Goal: Information Seeking & Learning: Learn about a topic

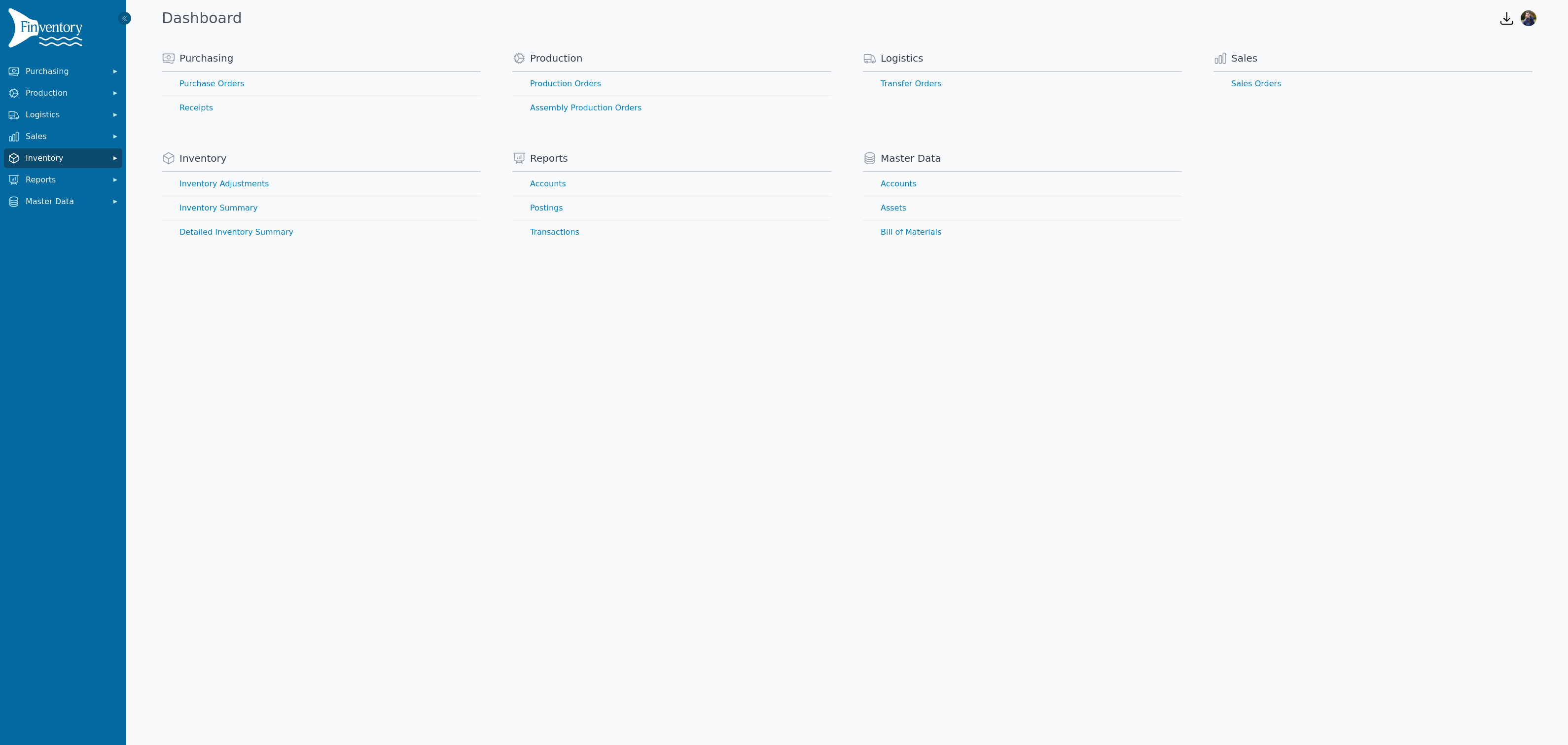
click at [40, 159] on span "Inventory" at bounding box center [65, 158] width 79 height 12
click at [44, 218] on link "Detailed Inventory Summary" at bounding box center [62, 225] width 114 height 32
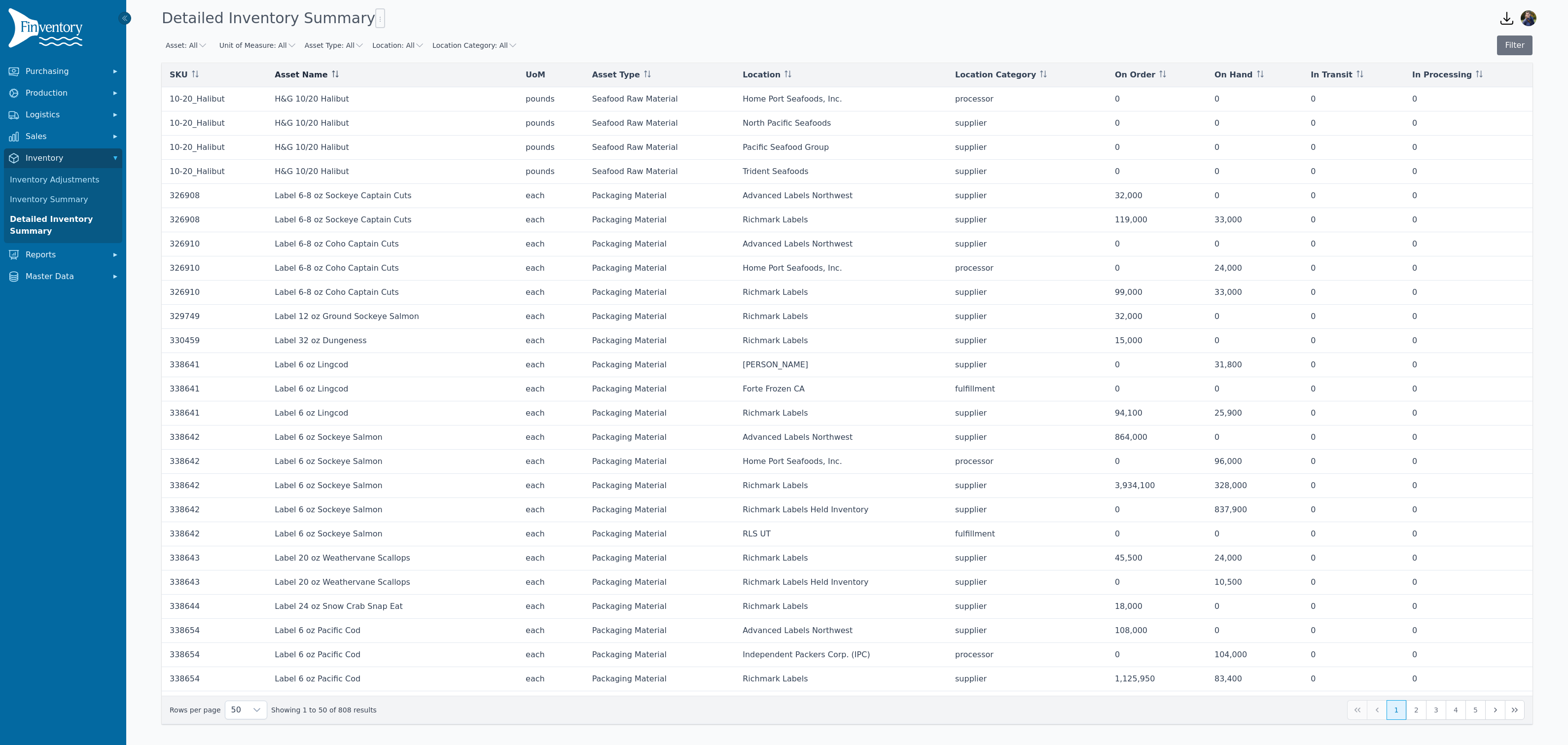
click at [325, 72] on div "Asset Name" at bounding box center [392, 74] width 235 height 12
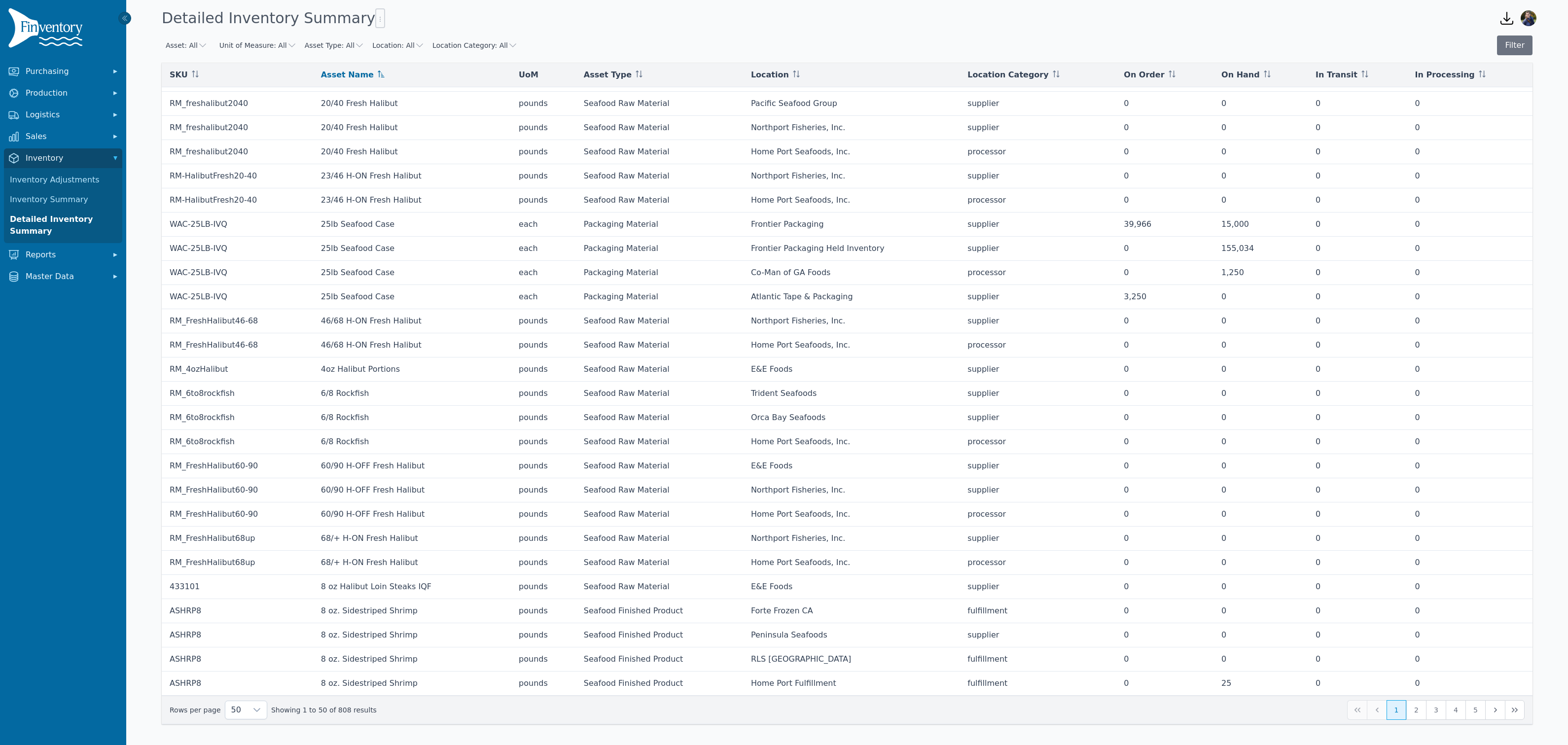
scroll to position [605, 0]
click at [1418, 712] on button "2" at bounding box center [1416, 710] width 20 height 20
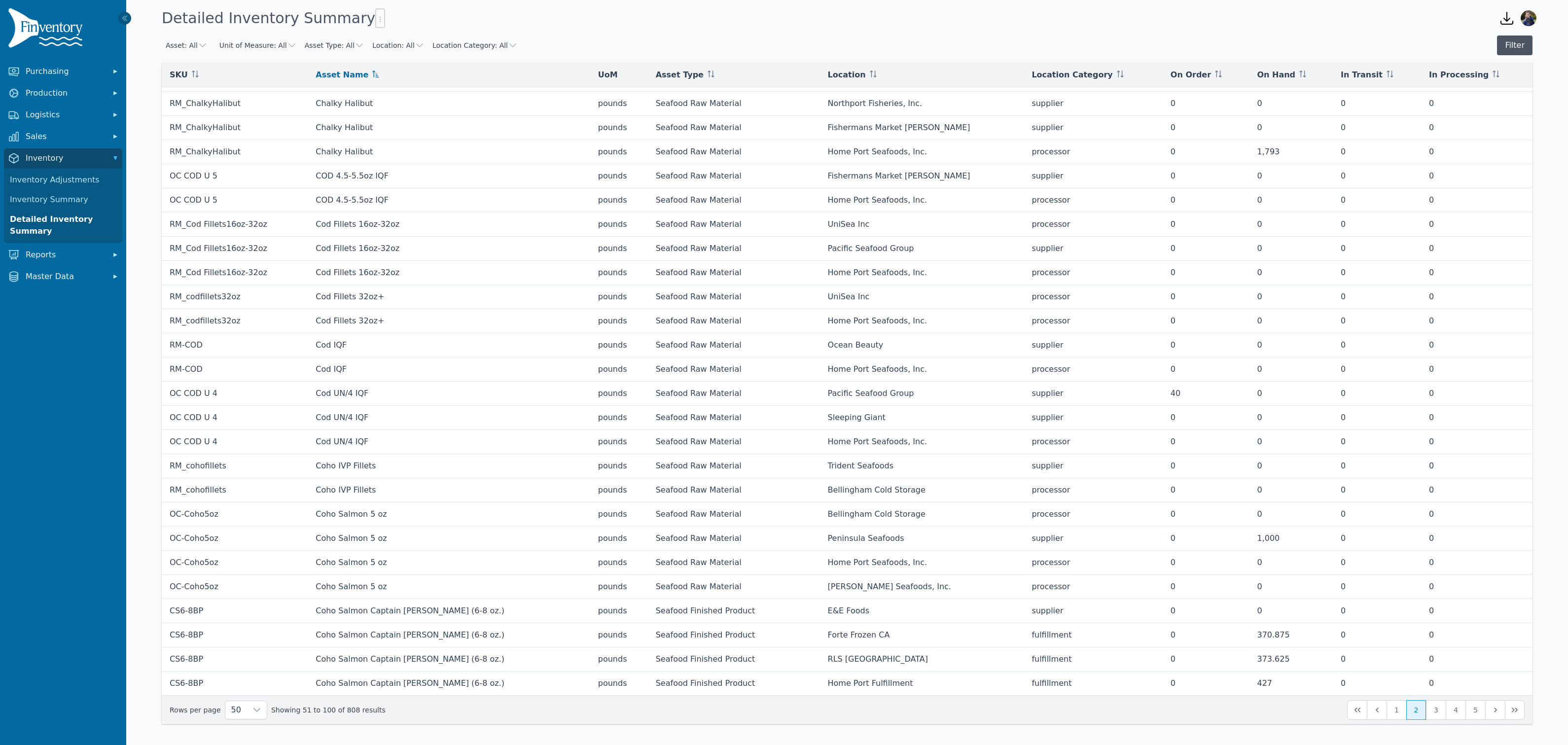
click at [1511, 50] on button "Filter" at bounding box center [1515, 45] width 35 height 20
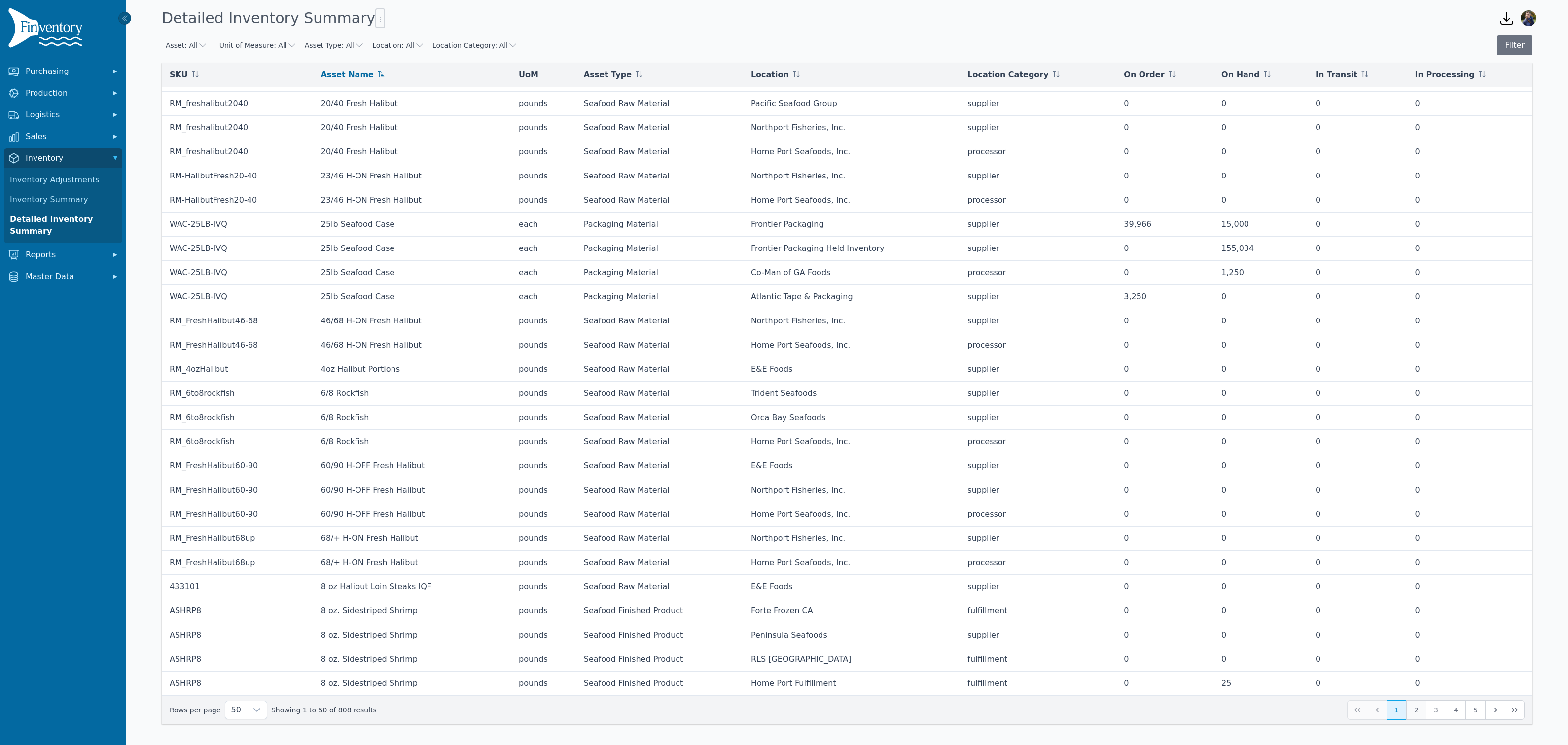
click at [1422, 711] on button "2" at bounding box center [1416, 710] width 20 height 20
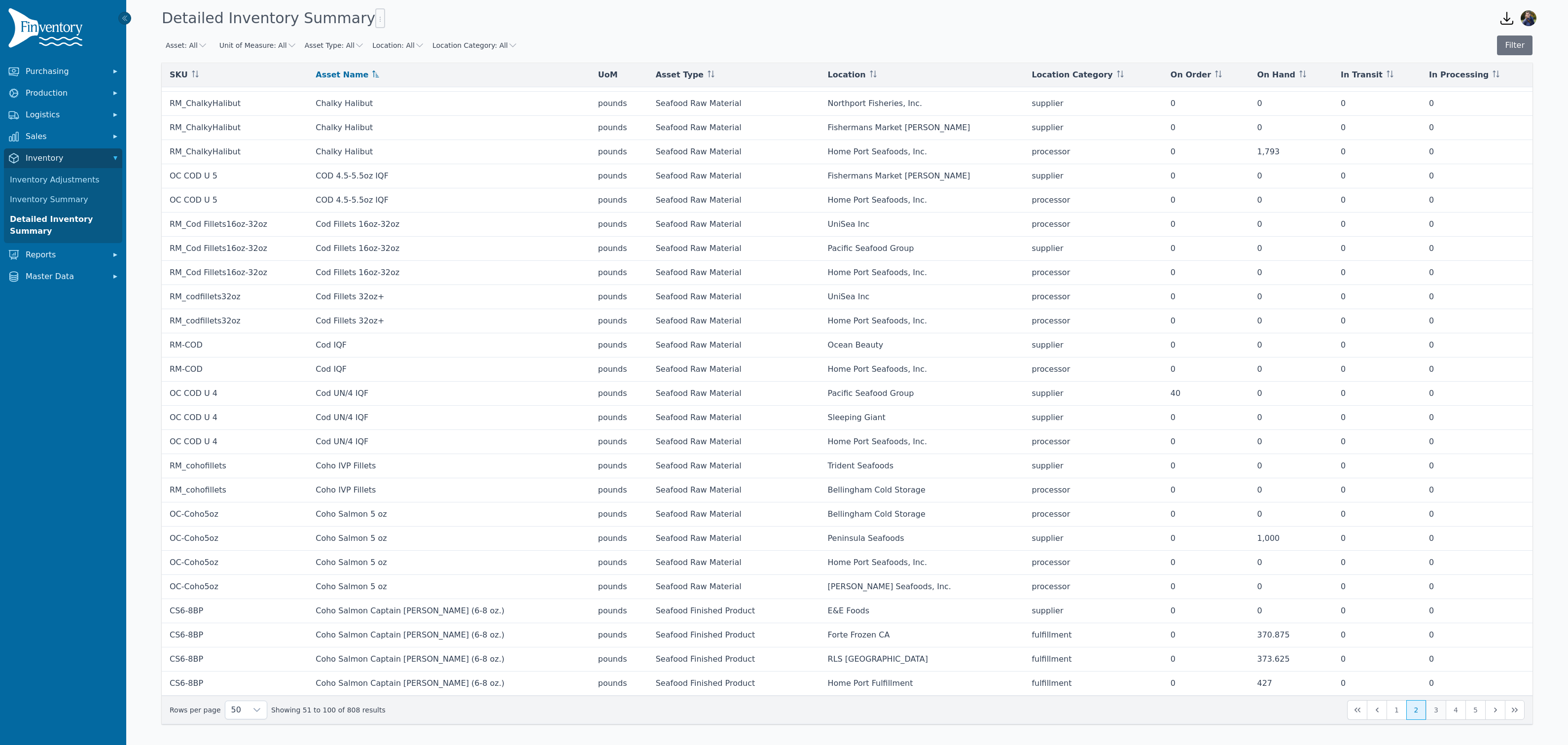
click at [1436, 711] on button "3" at bounding box center [1436, 710] width 20 height 20
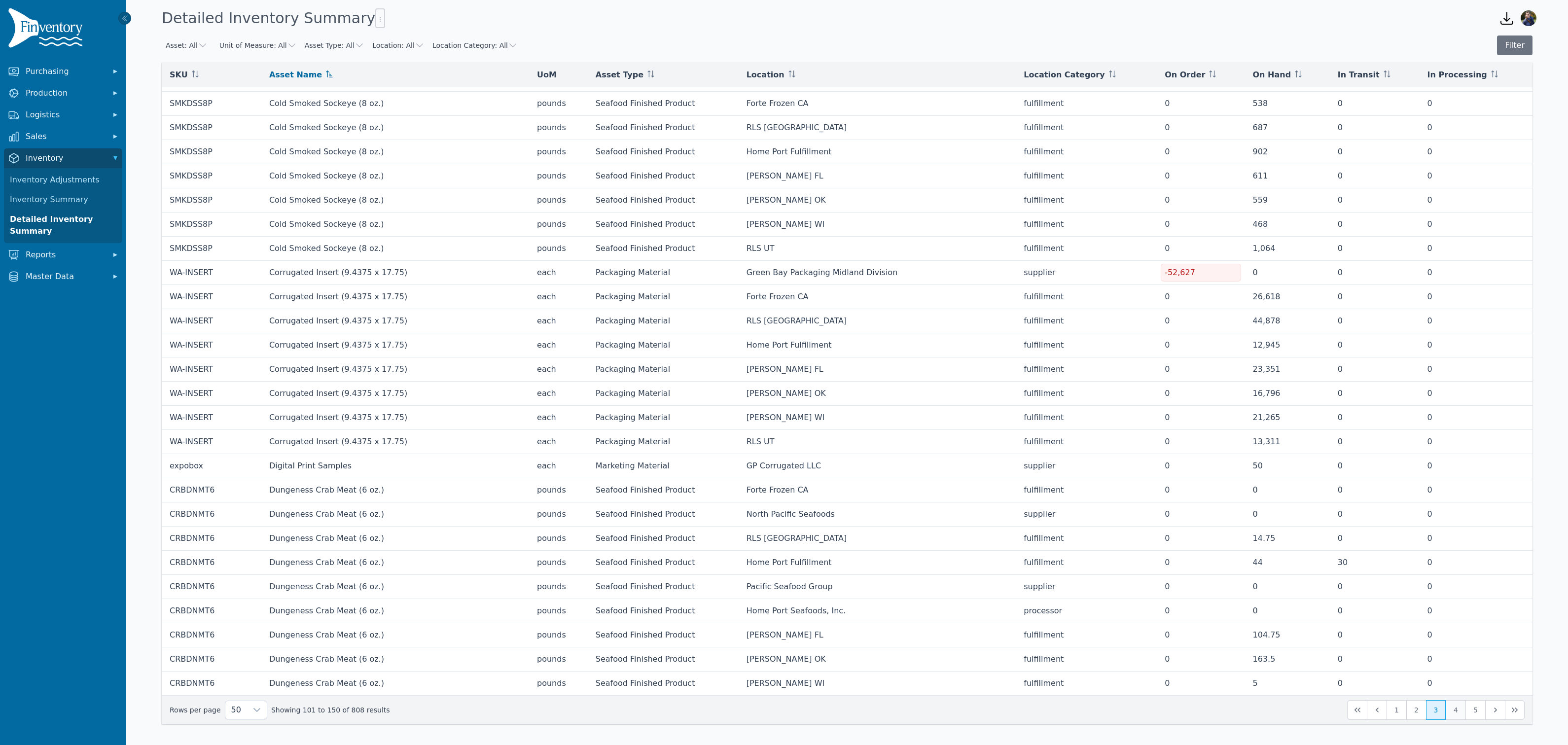
click at [1454, 711] on button "4" at bounding box center [1456, 710] width 20 height 20
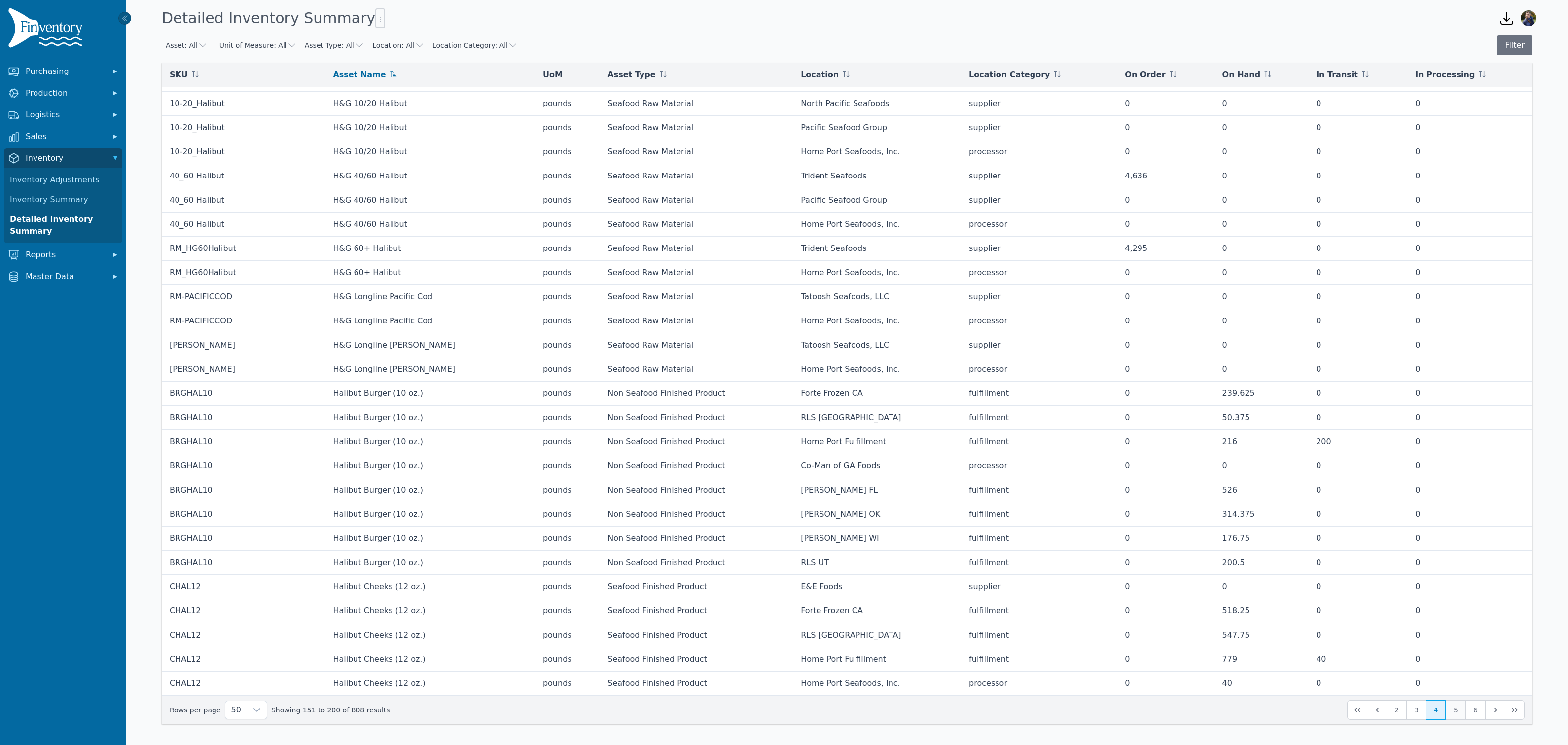
click at [1453, 710] on button "5" at bounding box center [1456, 710] width 20 height 20
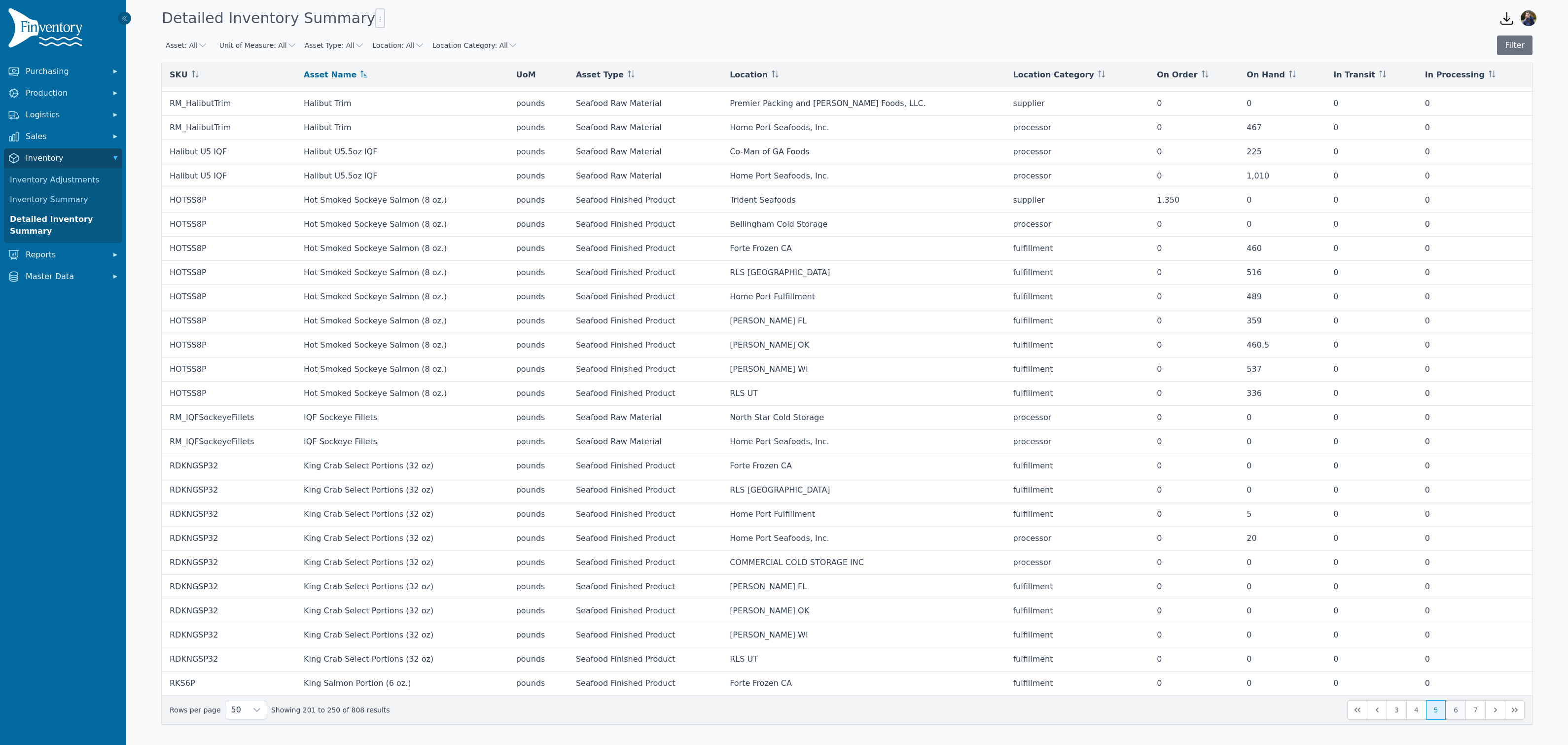
click at [1457, 710] on button "6" at bounding box center [1456, 710] width 20 height 20
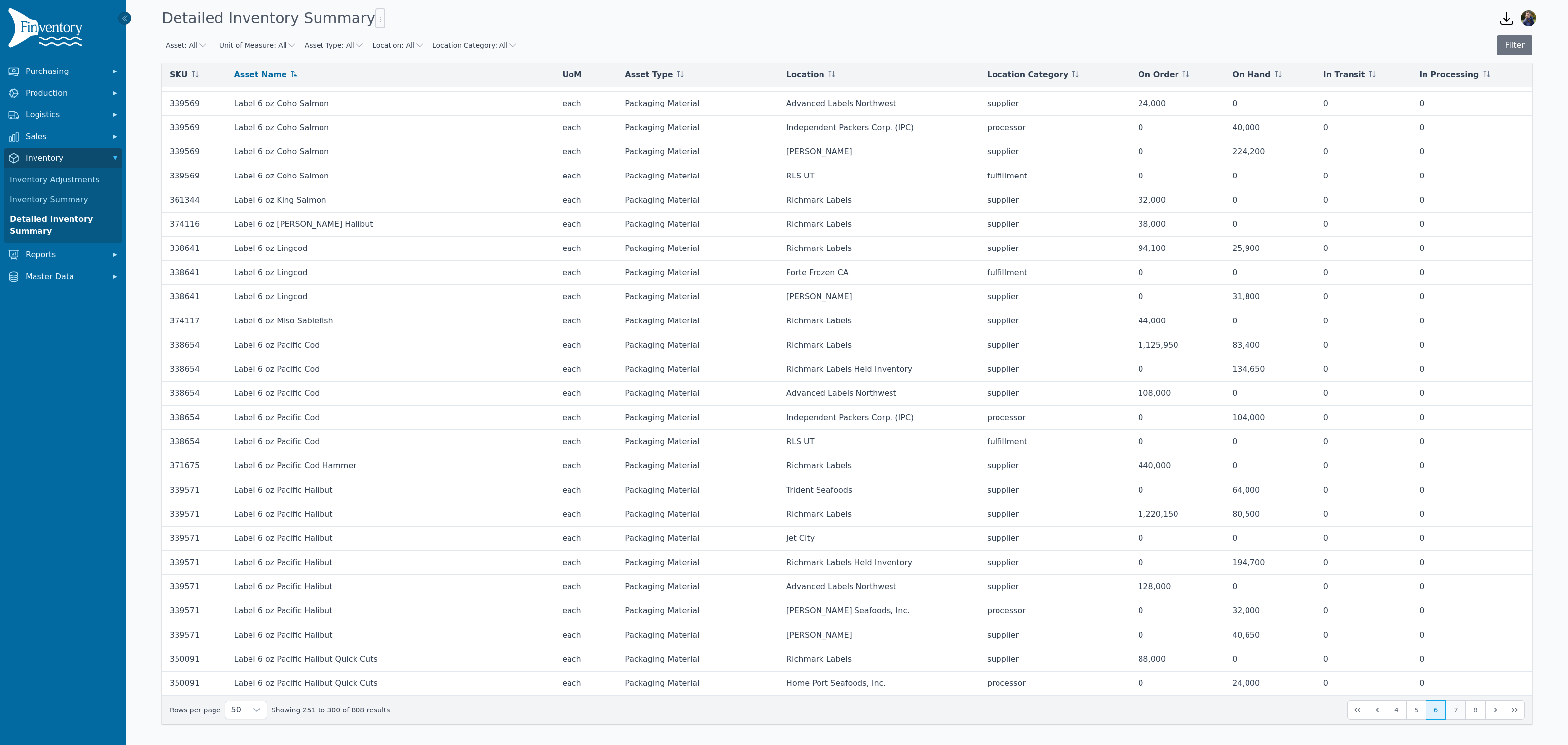
click at [1459, 710] on button "7" at bounding box center [1456, 710] width 20 height 20
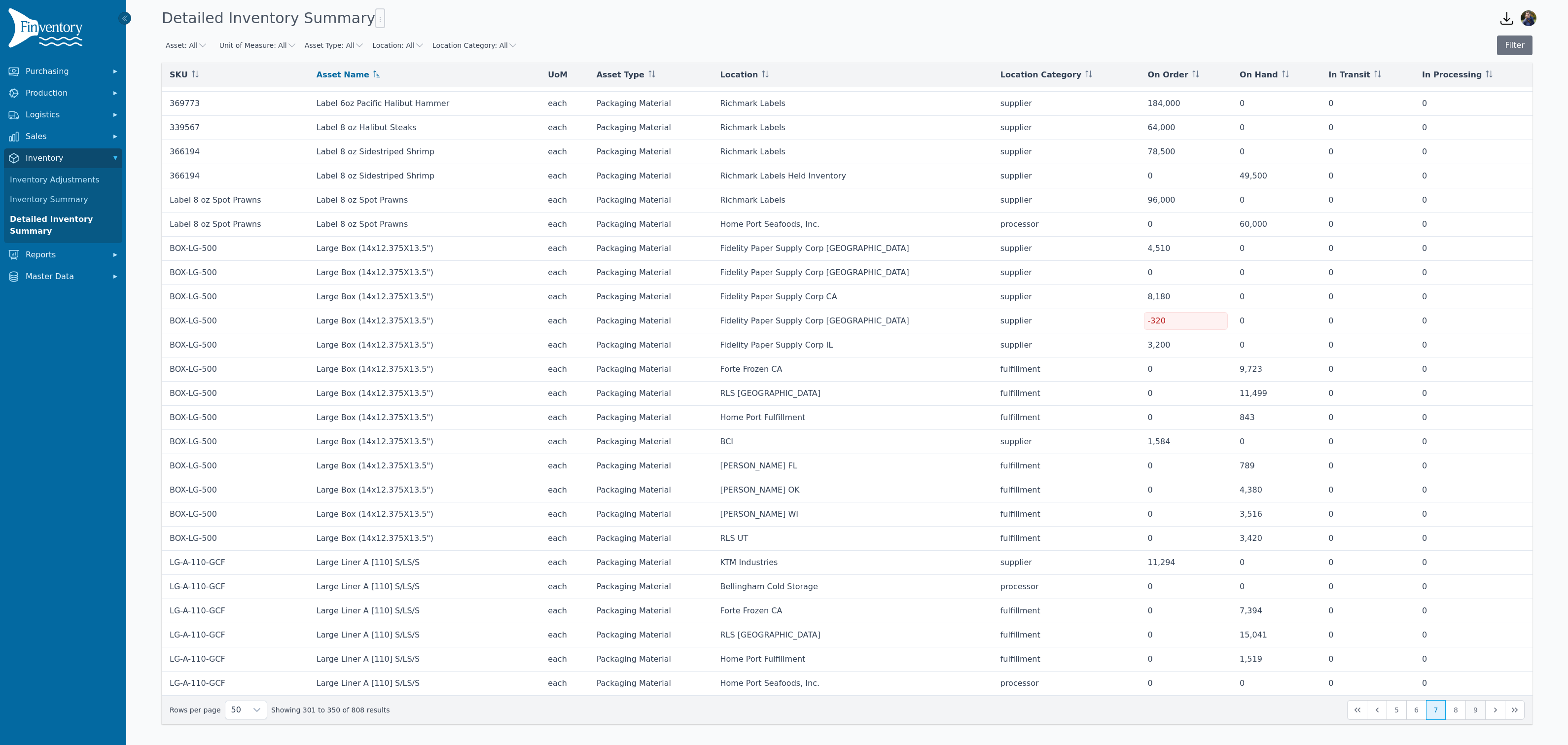
click at [1479, 711] on button "9" at bounding box center [1476, 710] width 20 height 20
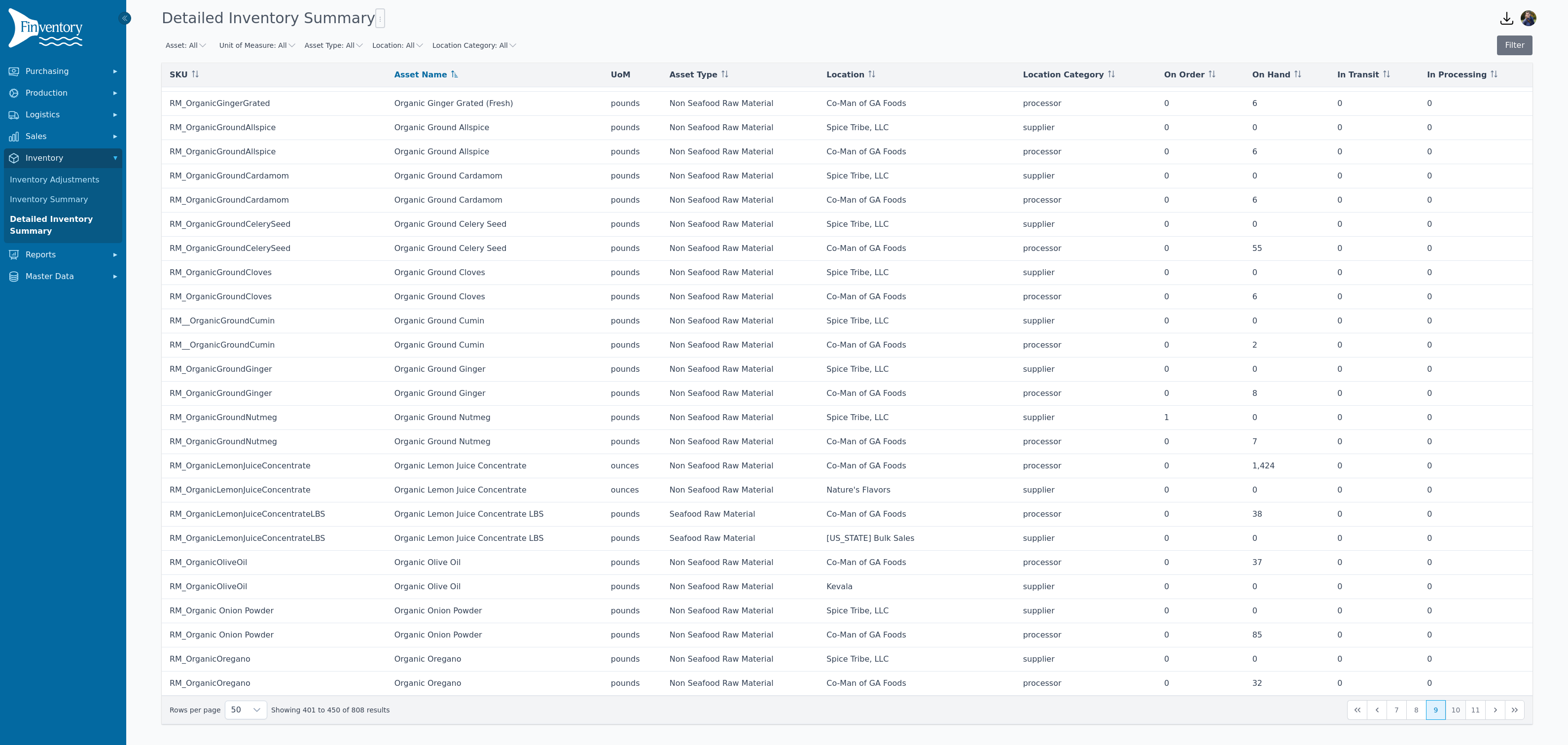
click at [1456, 711] on button "10" at bounding box center [1456, 710] width 20 height 20
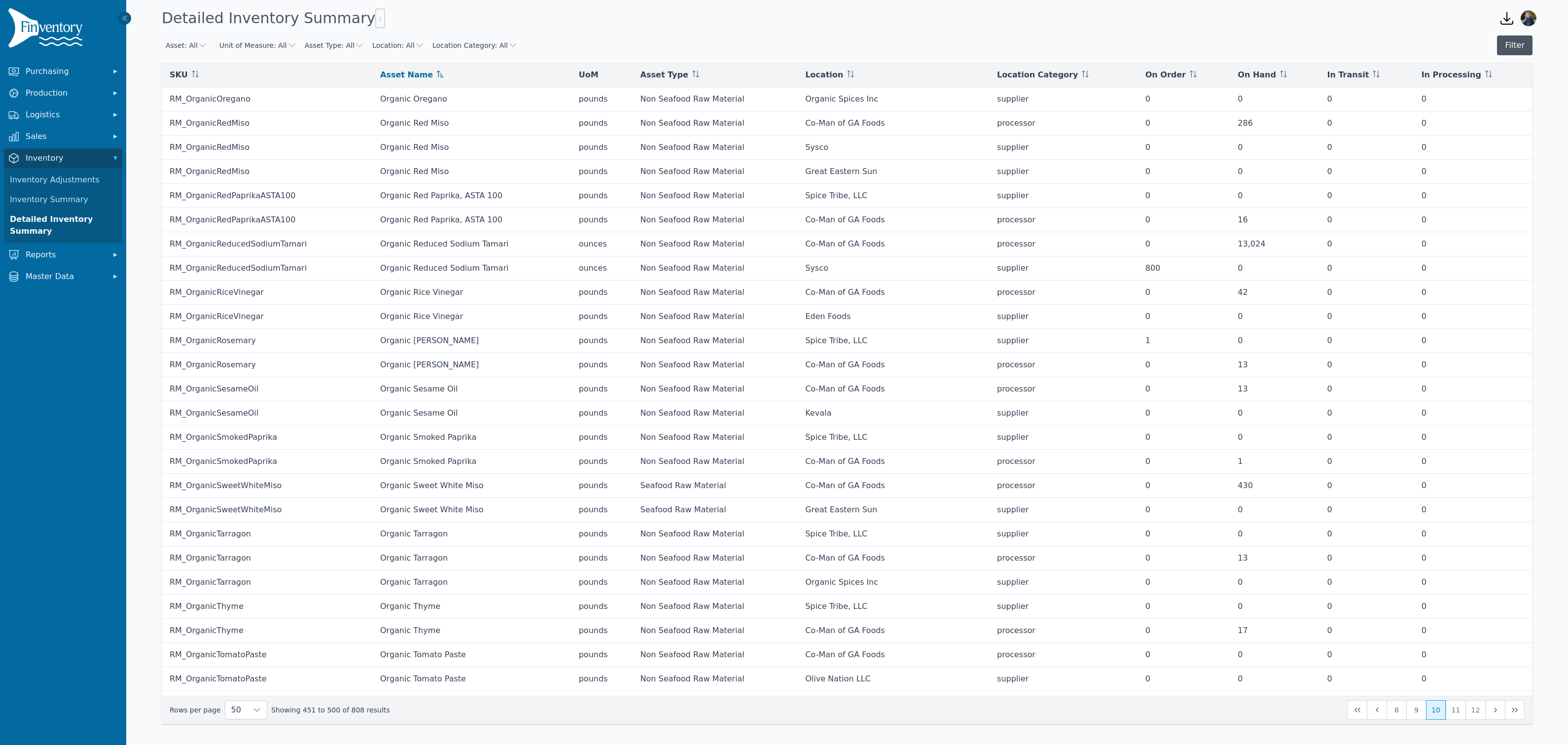
click at [1513, 41] on button "Filter" at bounding box center [1515, 45] width 35 height 20
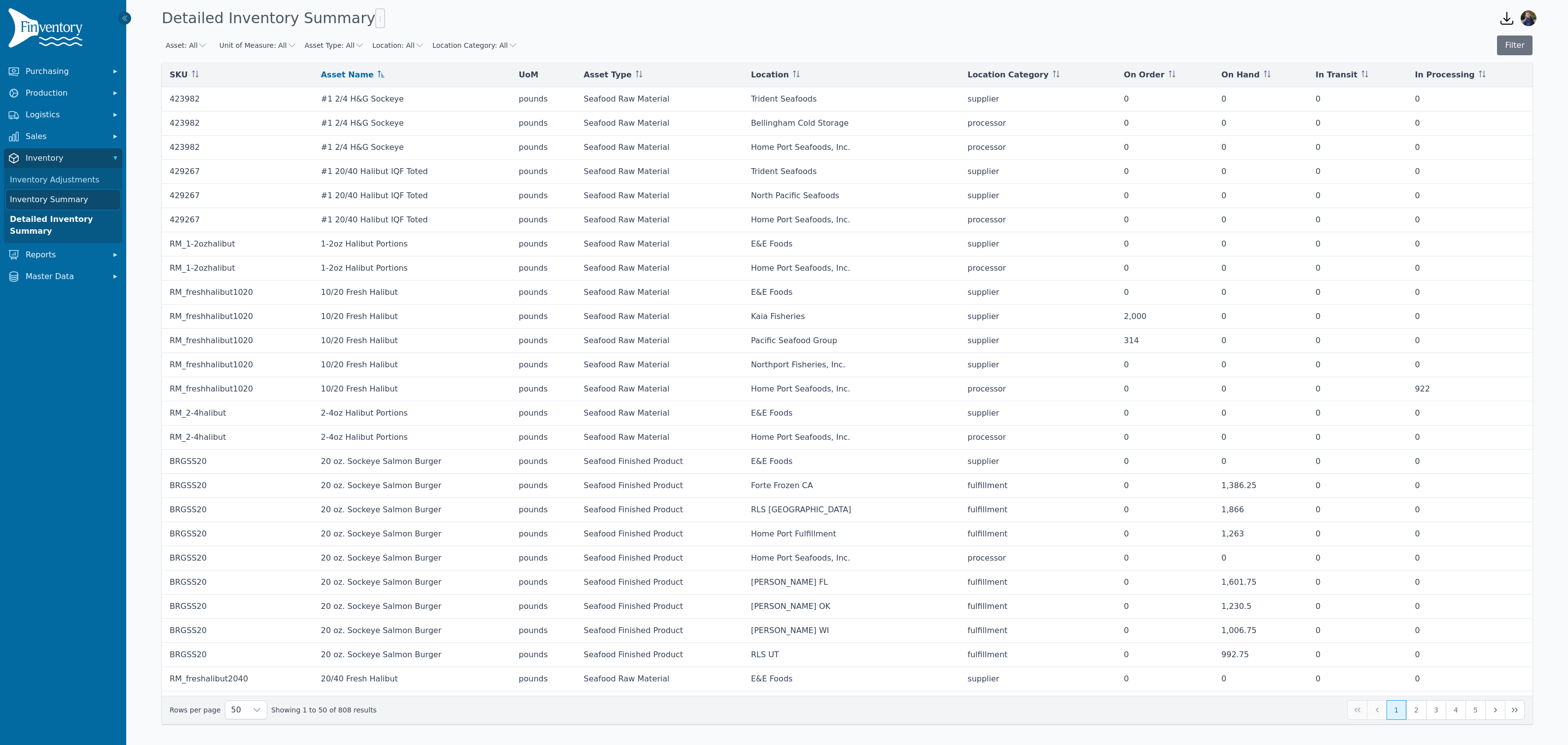
click at [30, 198] on link "Inventory Summary" at bounding box center [62, 200] width 114 height 20
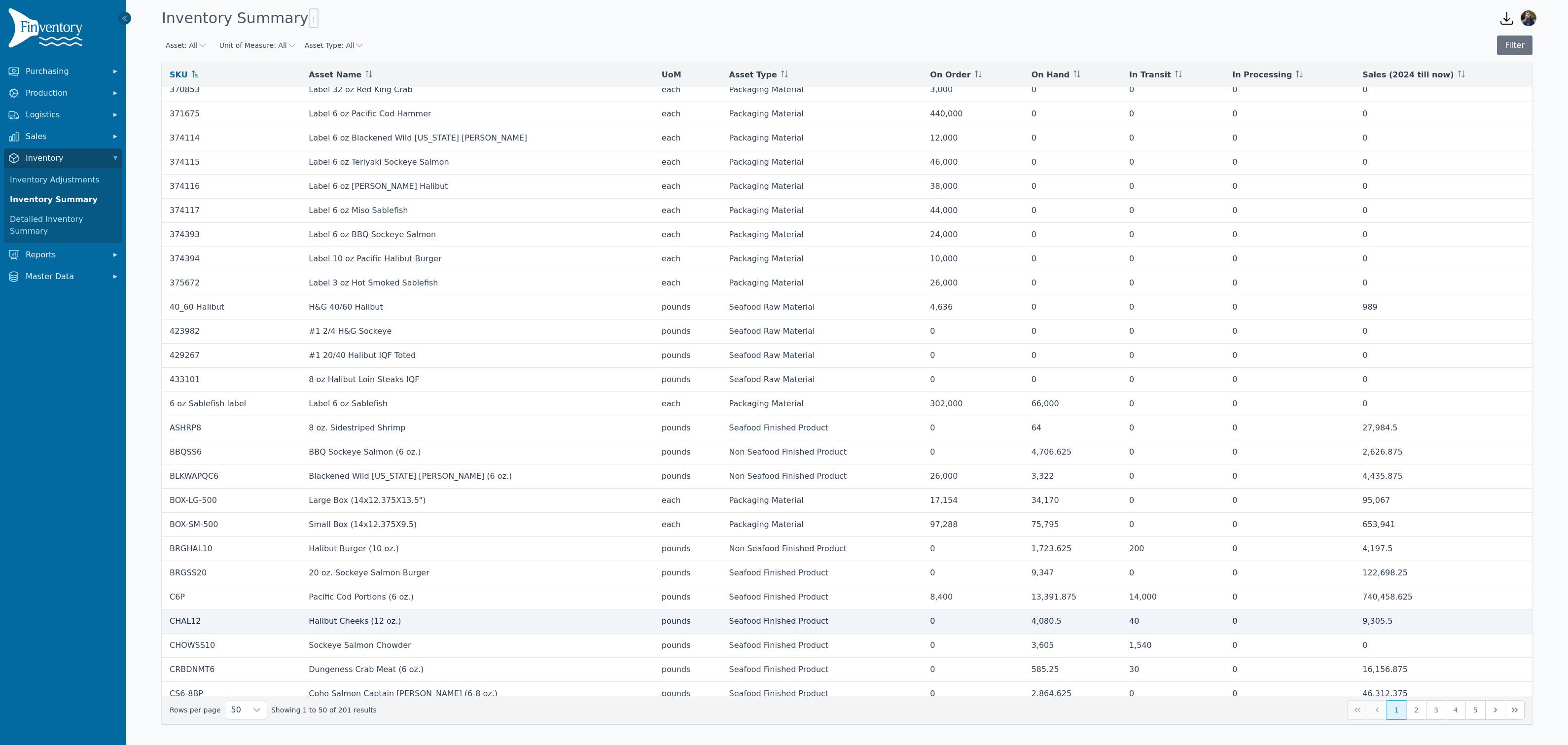
scroll to position [605, 0]
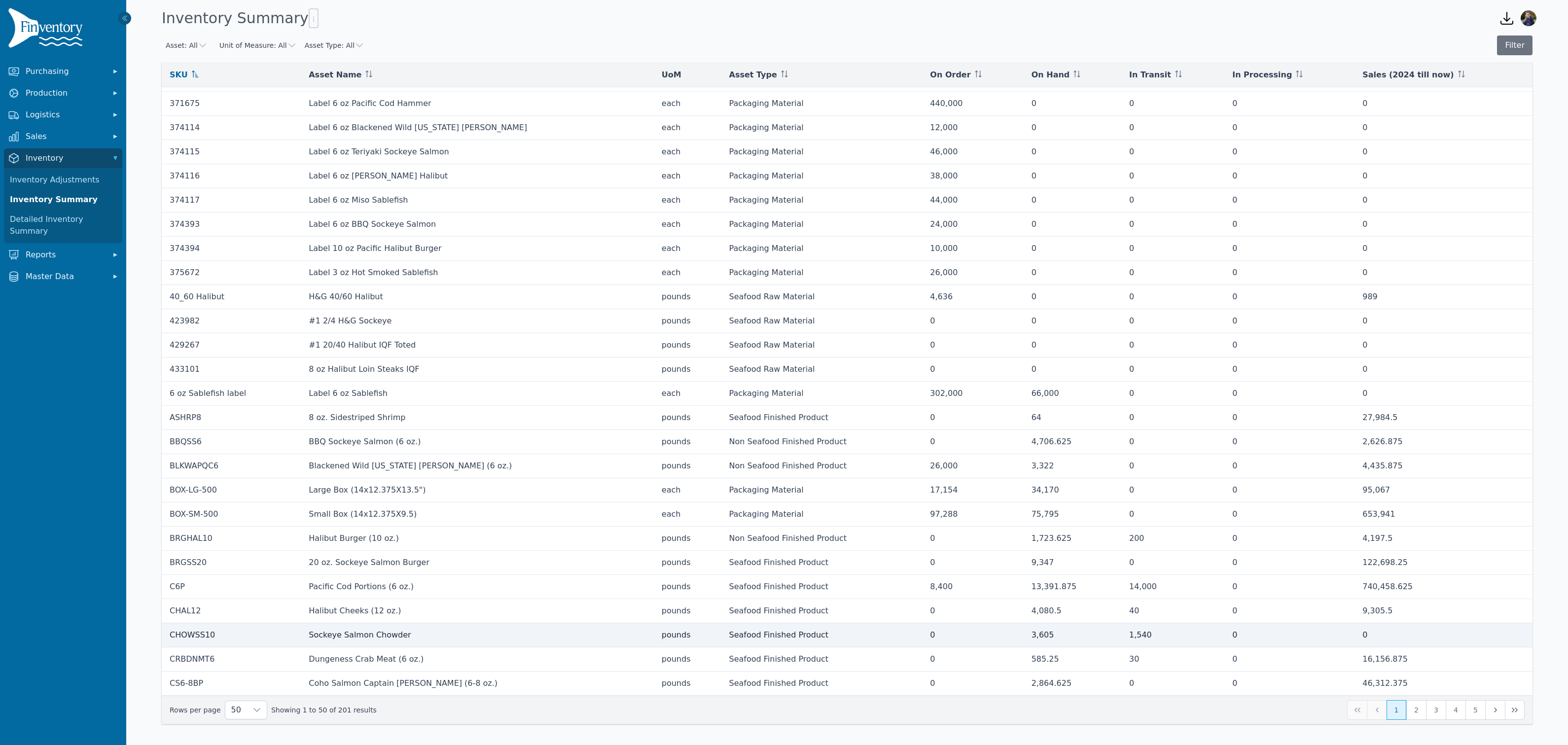
click at [1032, 638] on div "3,605" at bounding box center [1072, 634] width 82 height 12
click at [1129, 637] on div "1,540" at bounding box center [1172, 634] width 87 height 12
click at [1129, 637] on div "1,540" at bounding box center [1172, 634] width 87 height 12
drag, startPoint x: 360, startPoint y: 640, endPoint x: 352, endPoint y: 638, distance: 8.2
click at [359, 640] on td "Sockeye Salmon Chowder" at bounding box center [477, 635] width 353 height 24
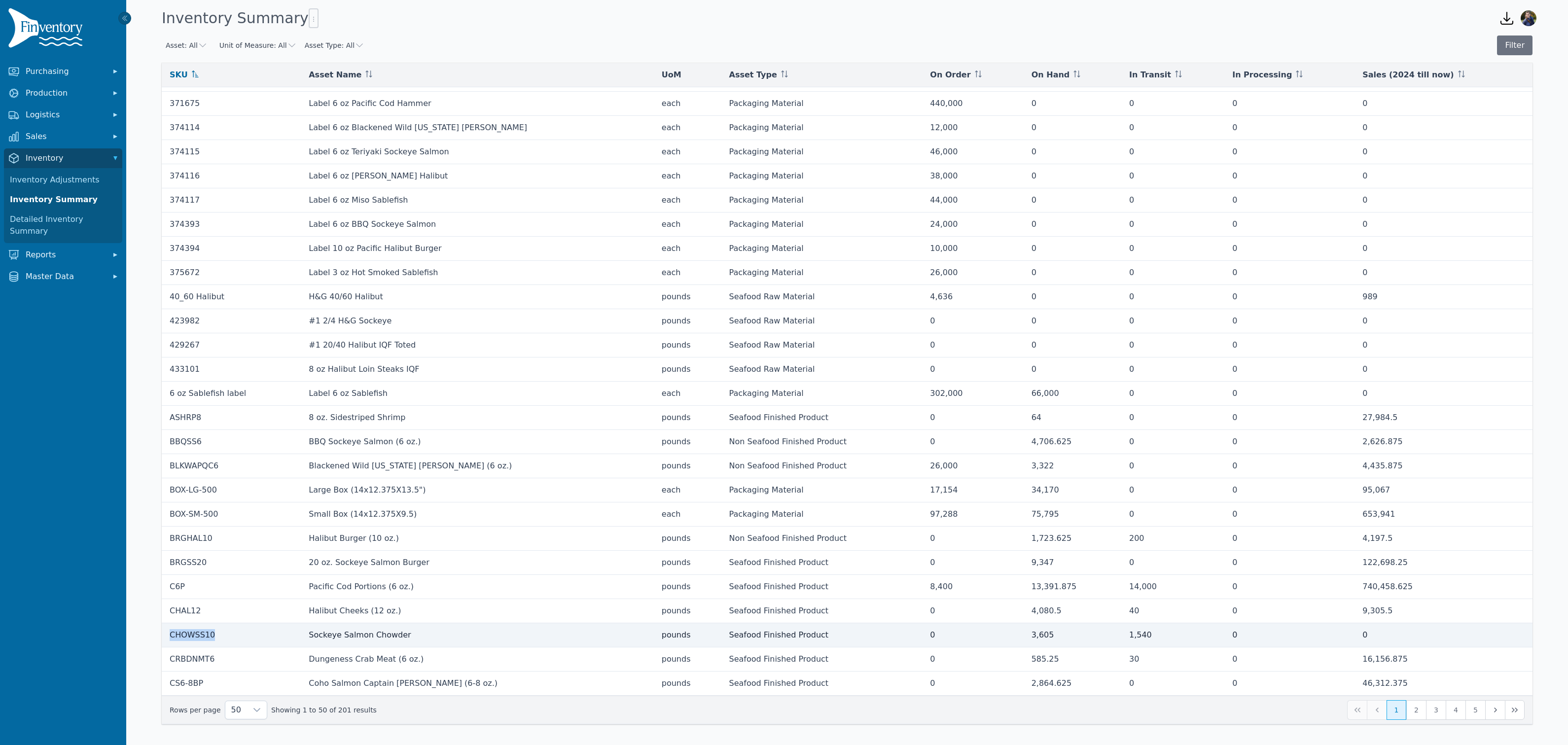
drag, startPoint x: 214, startPoint y: 634, endPoint x: 166, endPoint y: 634, distance: 48.0
click at [166, 634] on td "CHOWSS10" at bounding box center [231, 635] width 139 height 24
copy td "CHOWSS10"
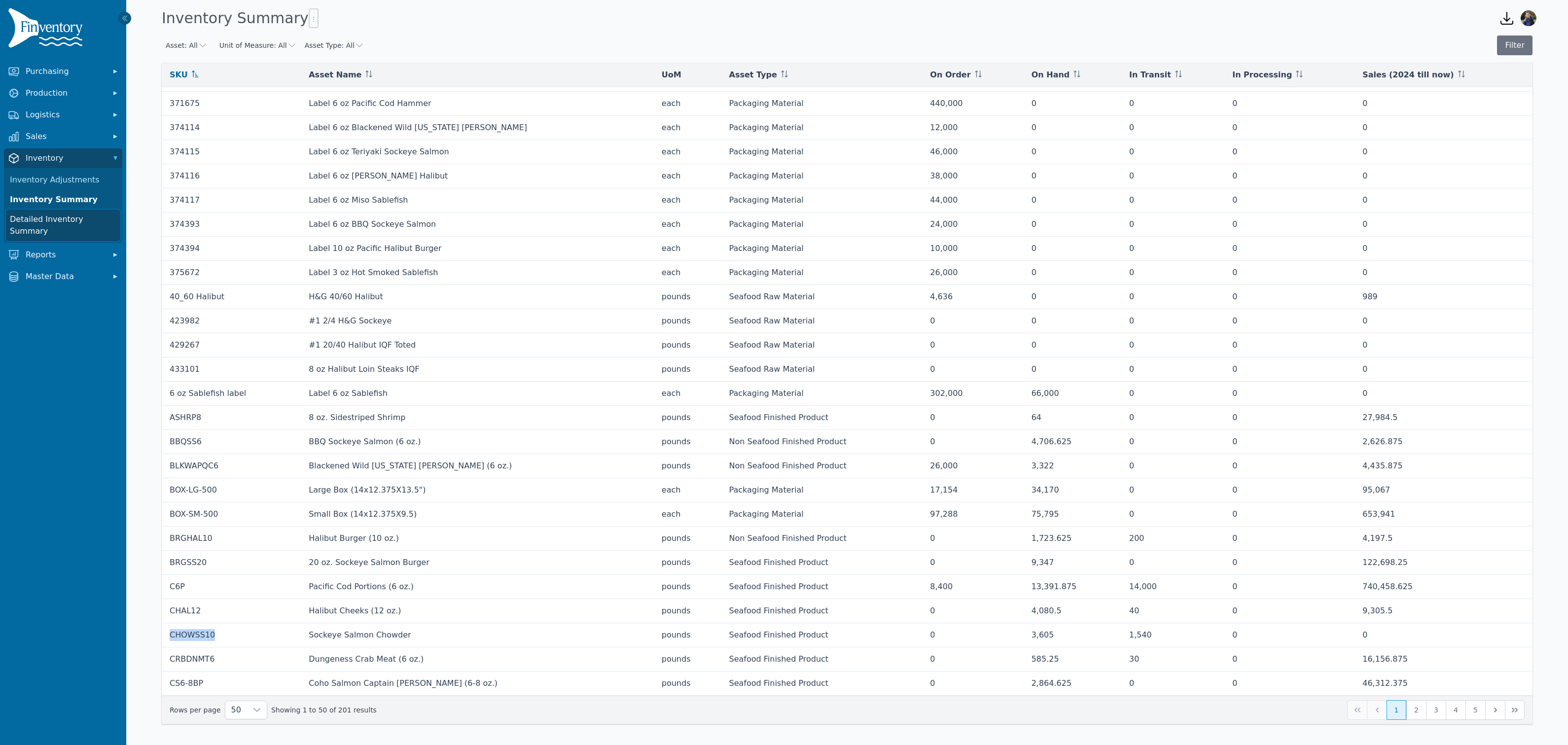
click at [61, 217] on link "Detailed Inventory Summary" at bounding box center [62, 225] width 114 height 32
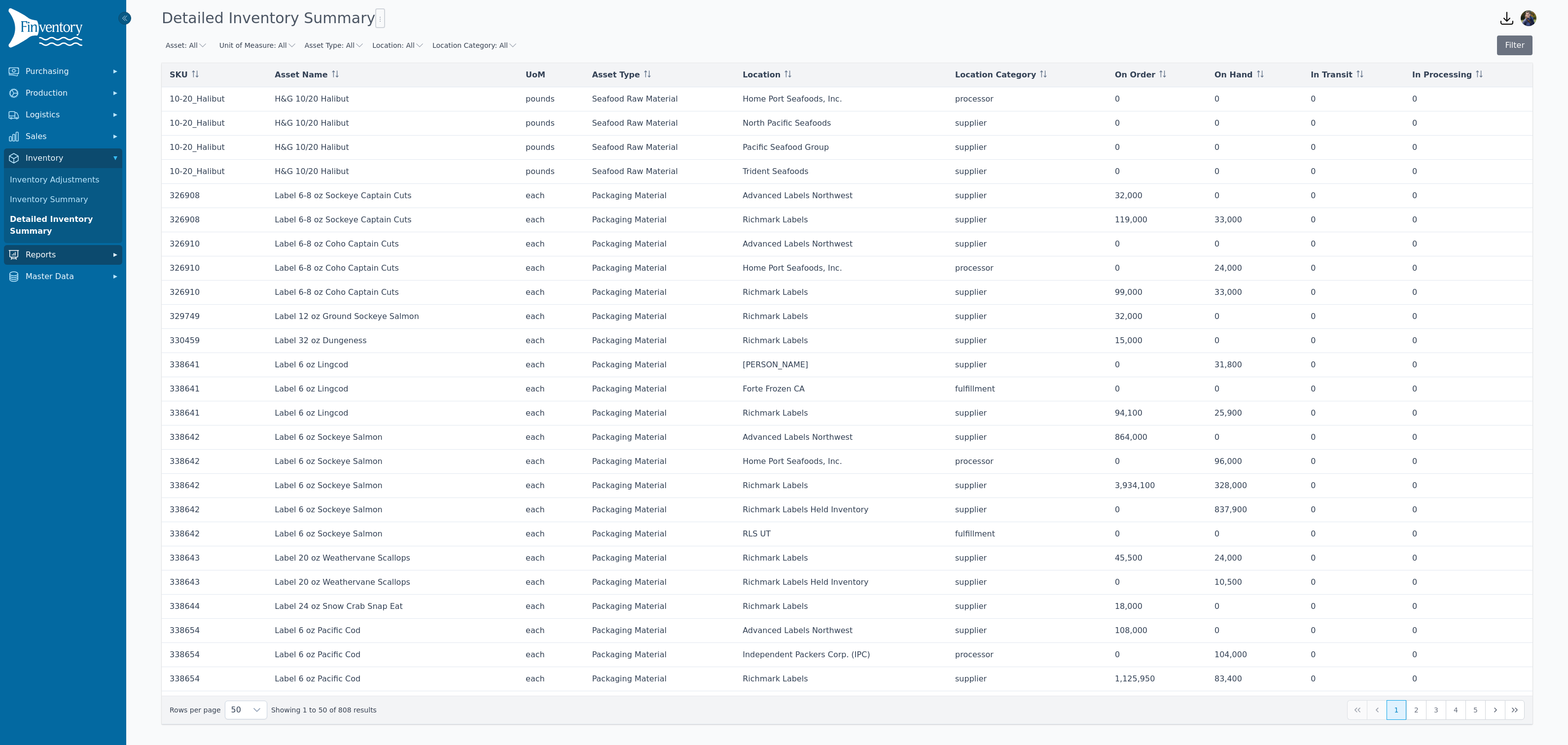
click at [45, 252] on span "Reports" at bounding box center [65, 254] width 79 height 12
click at [43, 315] on link "Transactions" at bounding box center [62, 316] width 114 height 20
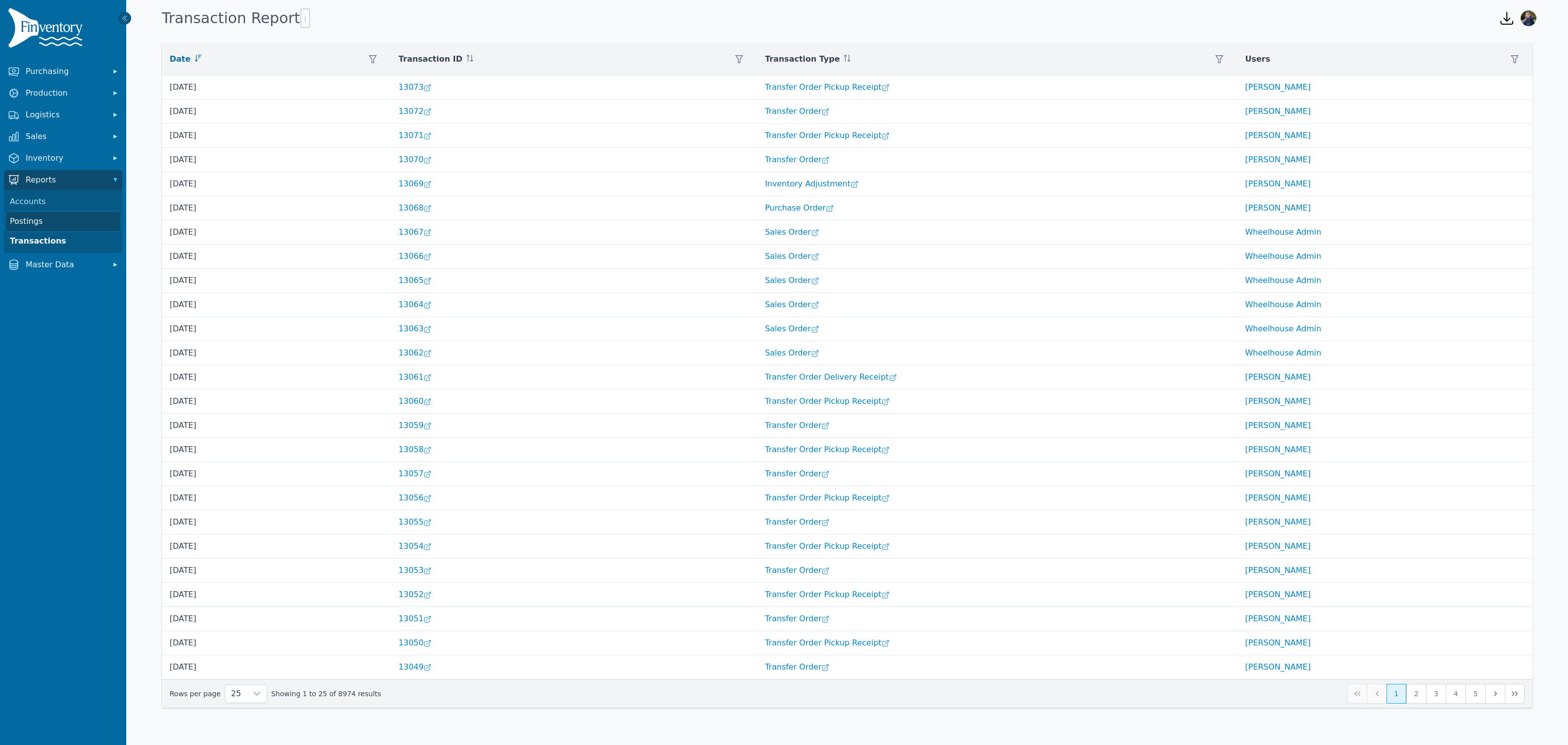
click at [40, 223] on link "Postings" at bounding box center [62, 221] width 114 height 20
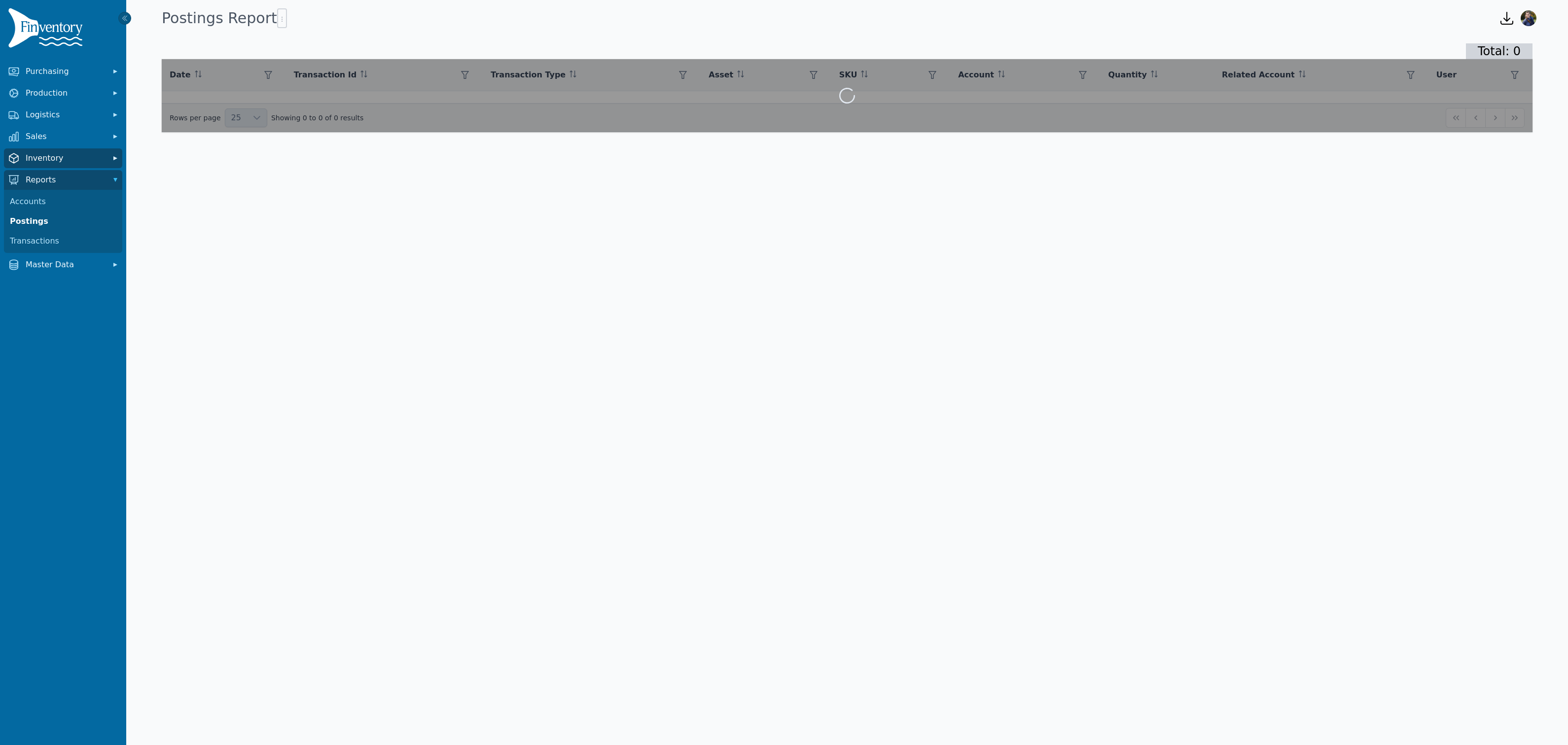
click at [40, 157] on span "Inventory" at bounding box center [65, 158] width 79 height 12
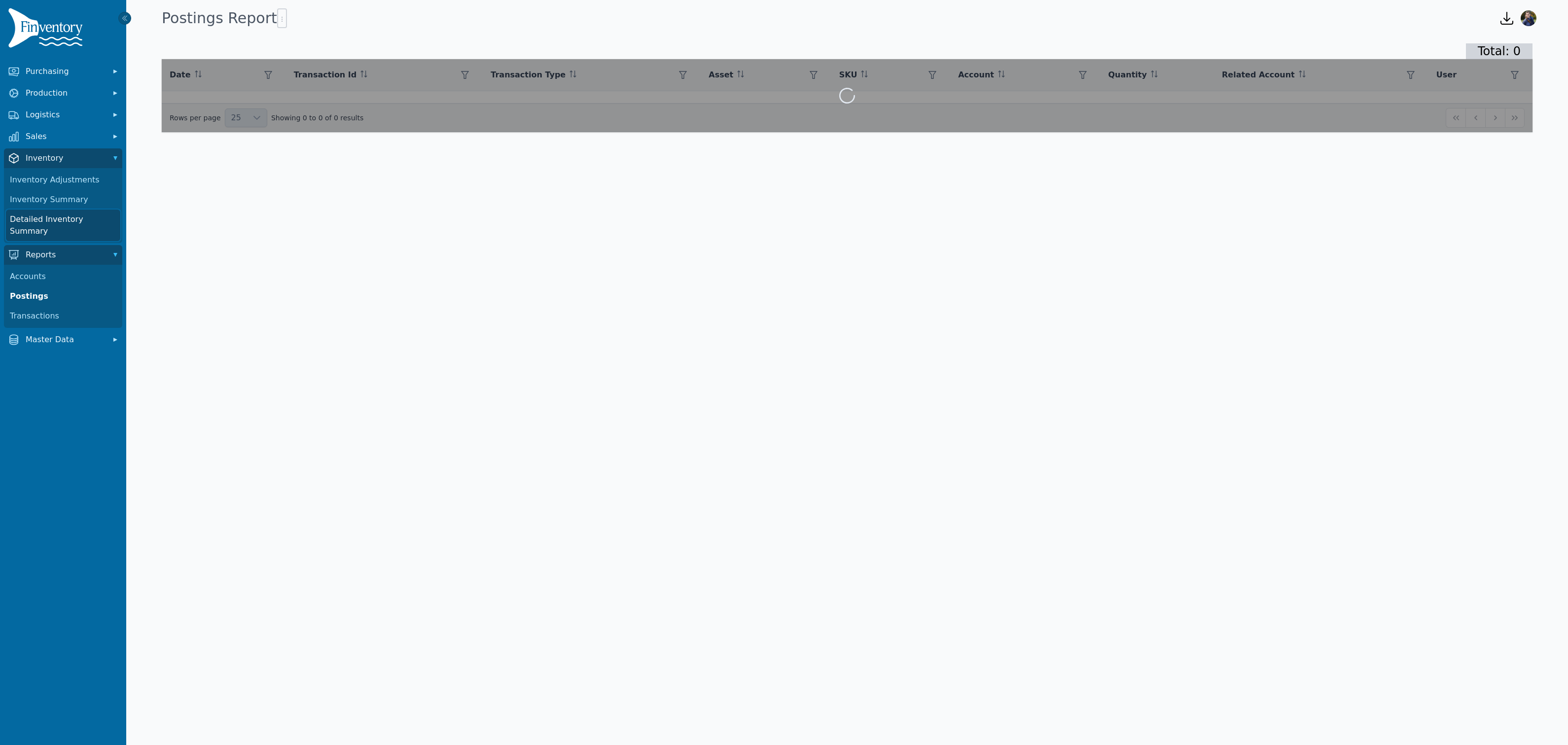
click at [56, 216] on link "Detailed Inventory Summary" at bounding box center [62, 225] width 114 height 32
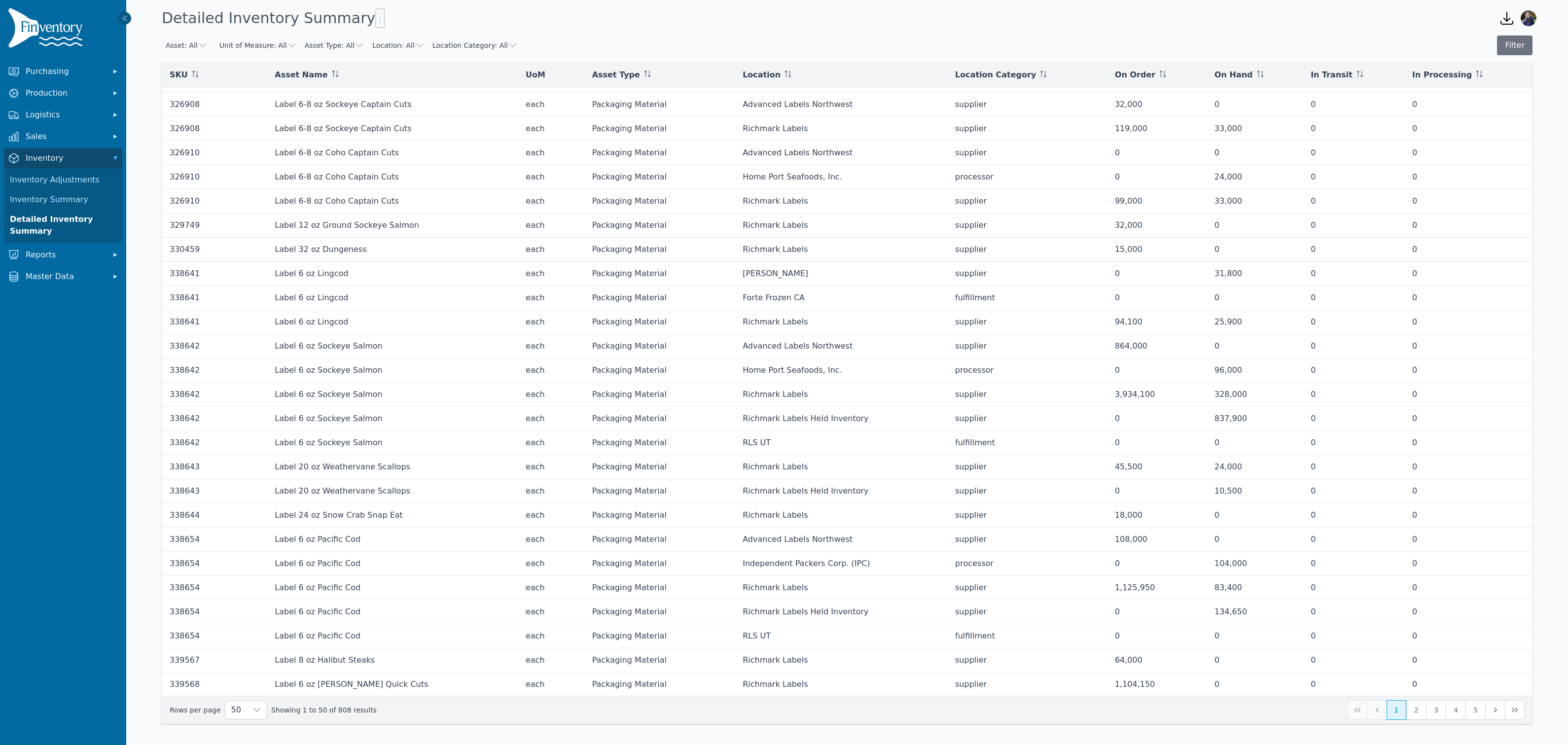
scroll to position [98, 0]
click at [1413, 714] on button "2" at bounding box center [1416, 710] width 20 height 20
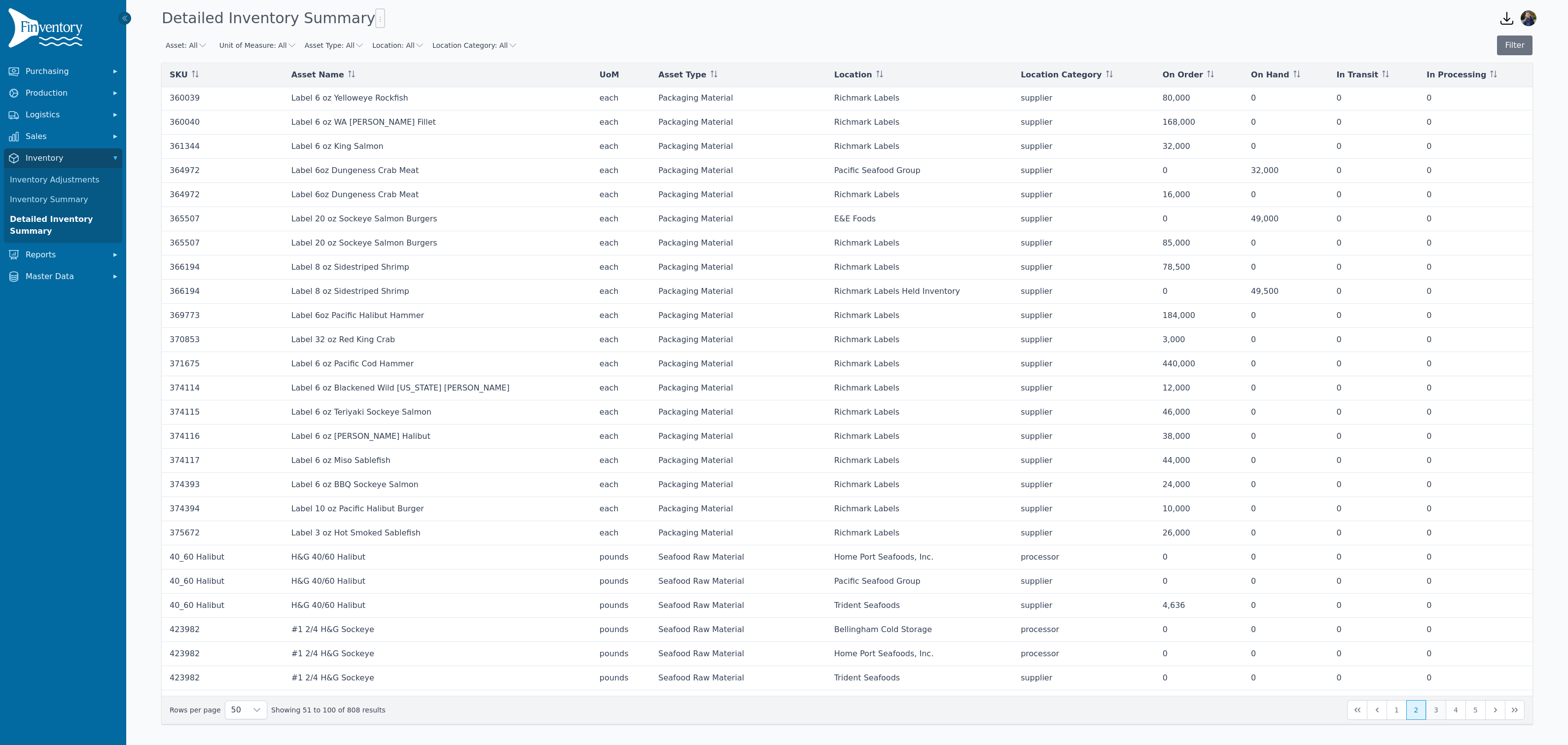
click at [1440, 710] on button "3" at bounding box center [1436, 710] width 20 height 20
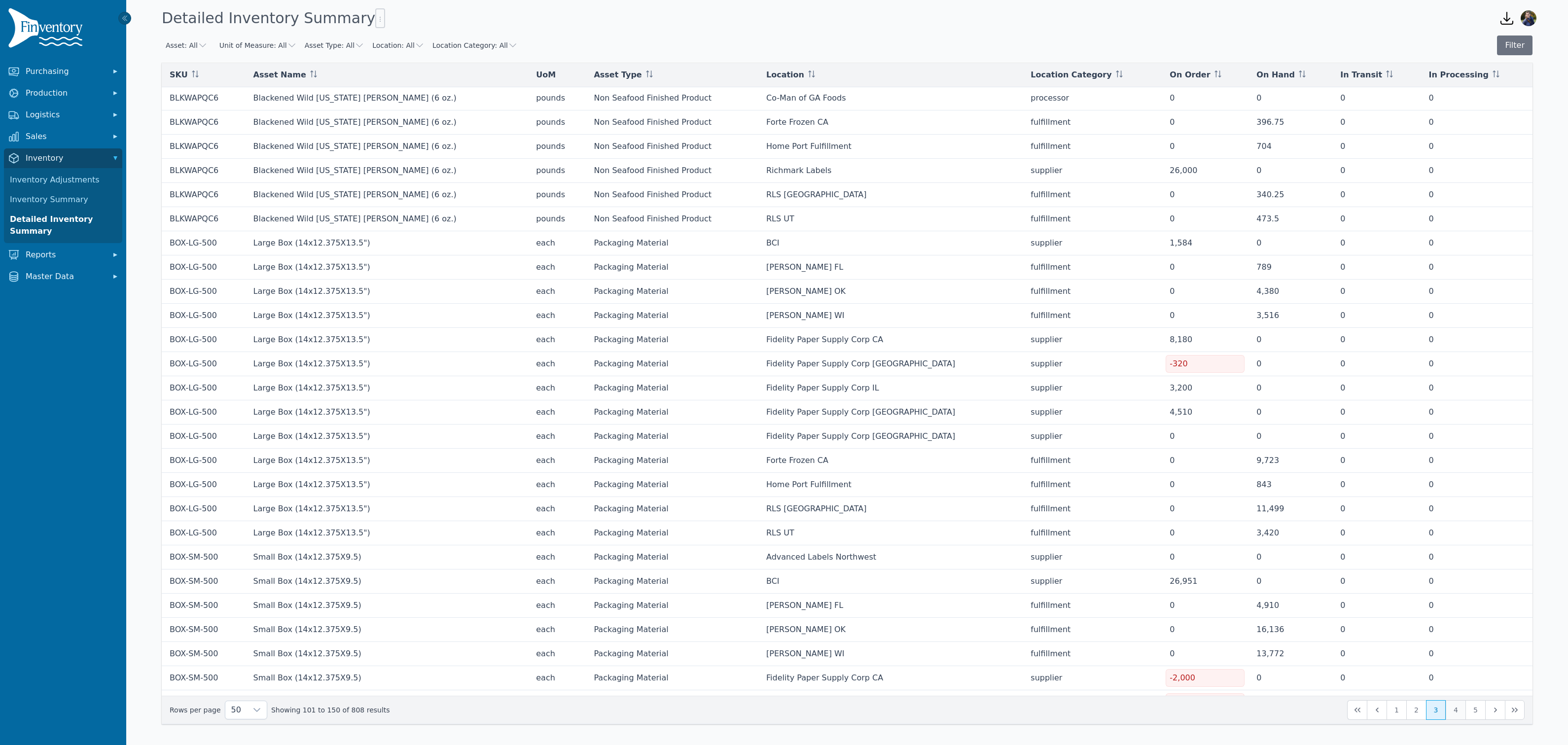
click at [1454, 710] on button "4" at bounding box center [1456, 710] width 20 height 20
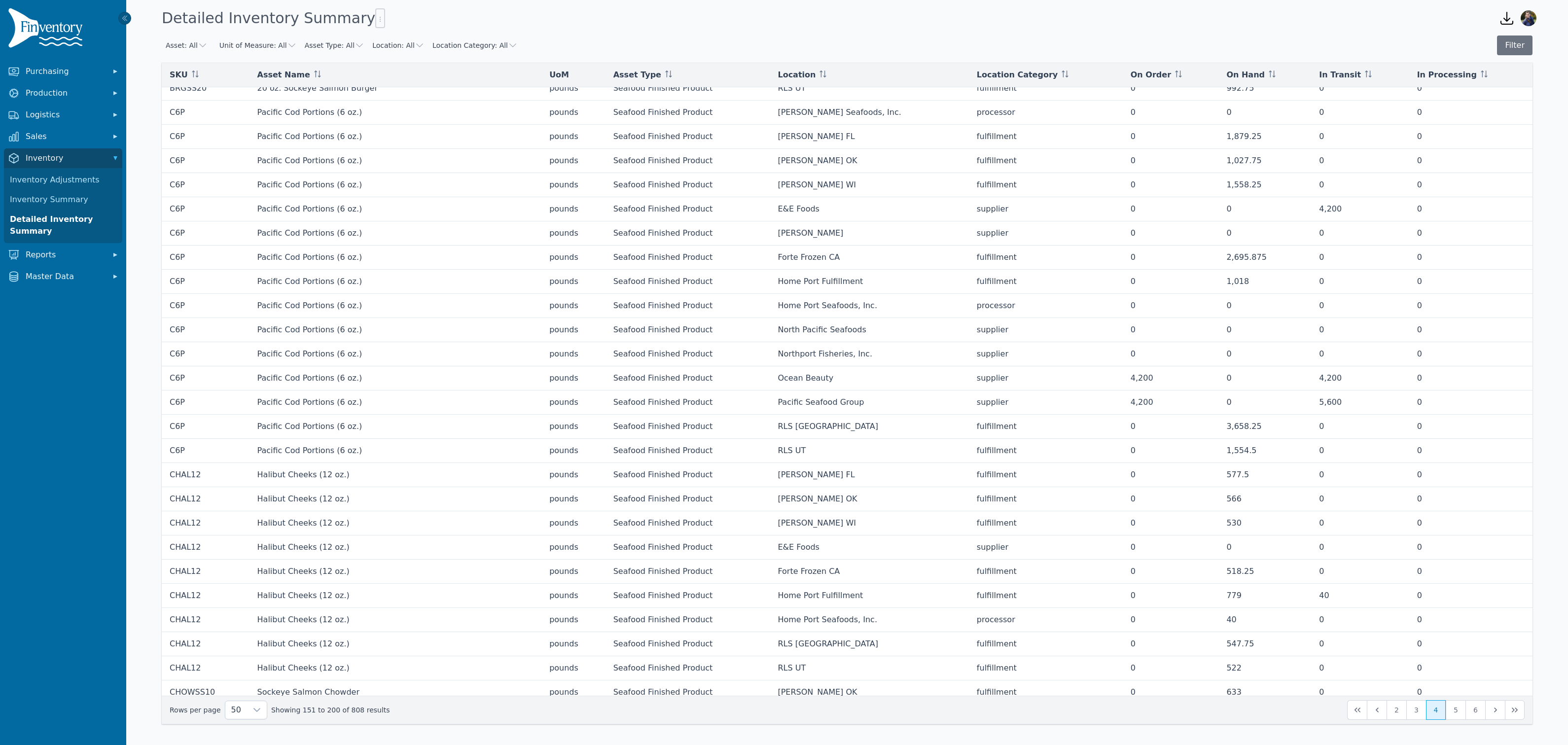
scroll to position [103, 0]
